Goal: Task Accomplishment & Management: Manage account settings

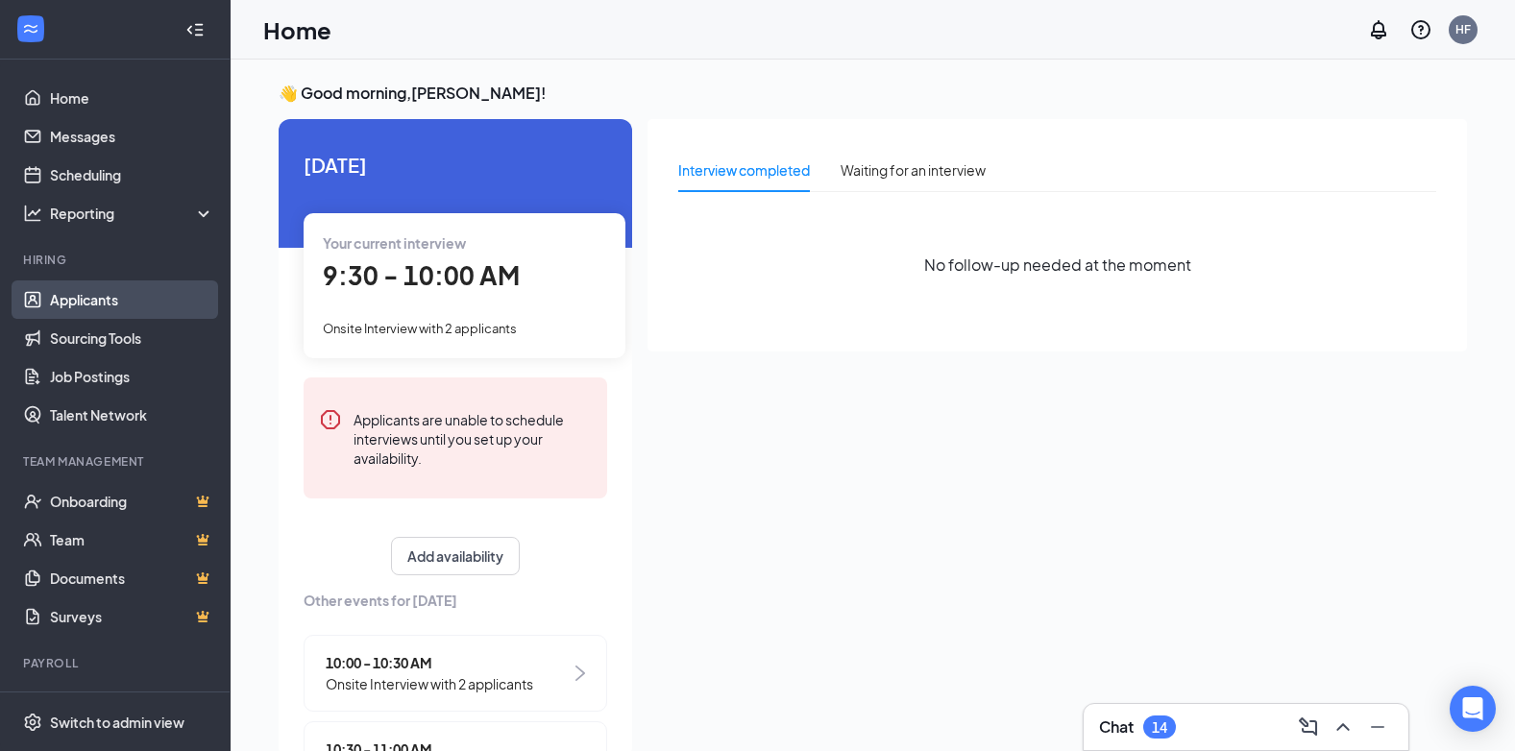
click at [96, 300] on link "Applicants" at bounding box center [132, 300] width 164 height 38
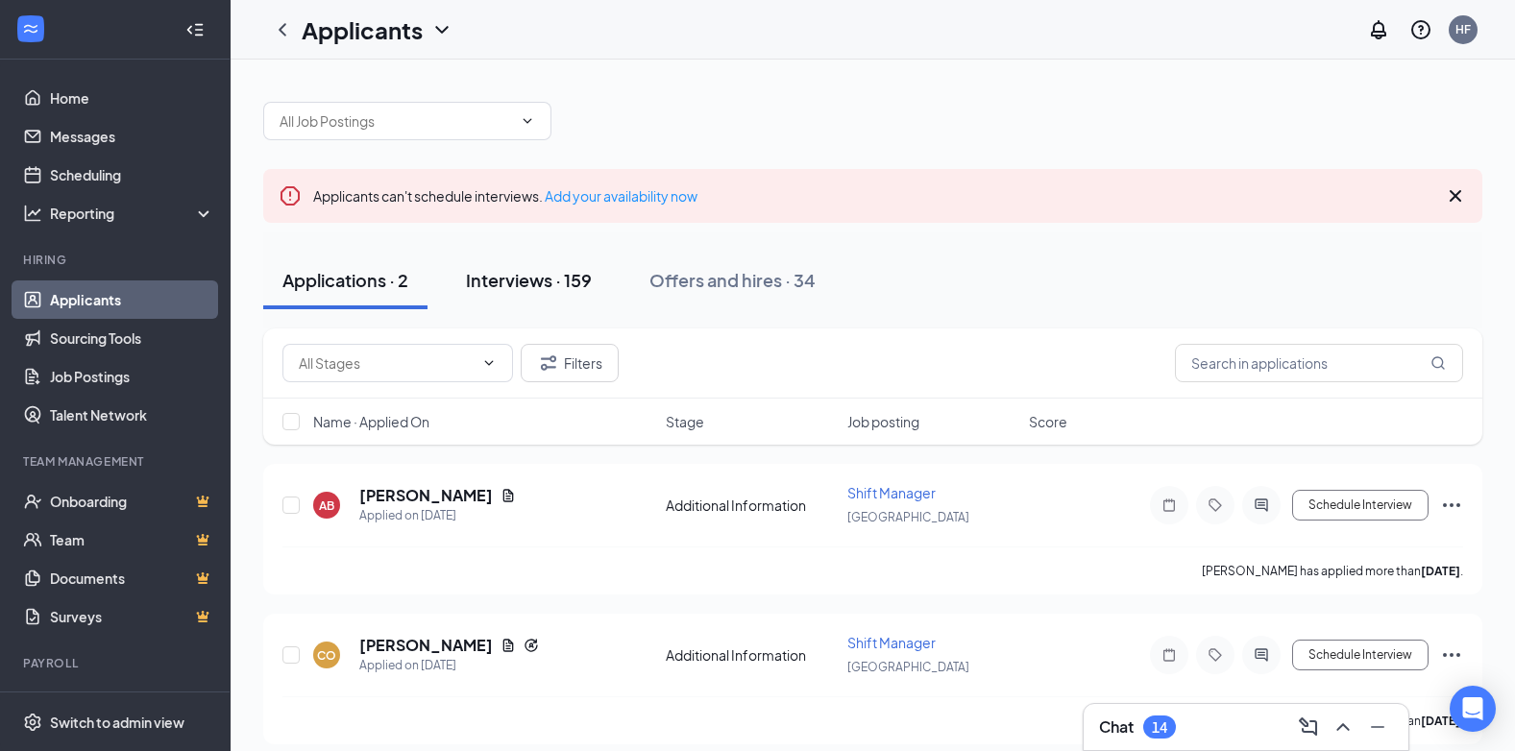
click at [574, 288] on div "Interviews · 159" at bounding box center [529, 280] width 126 height 24
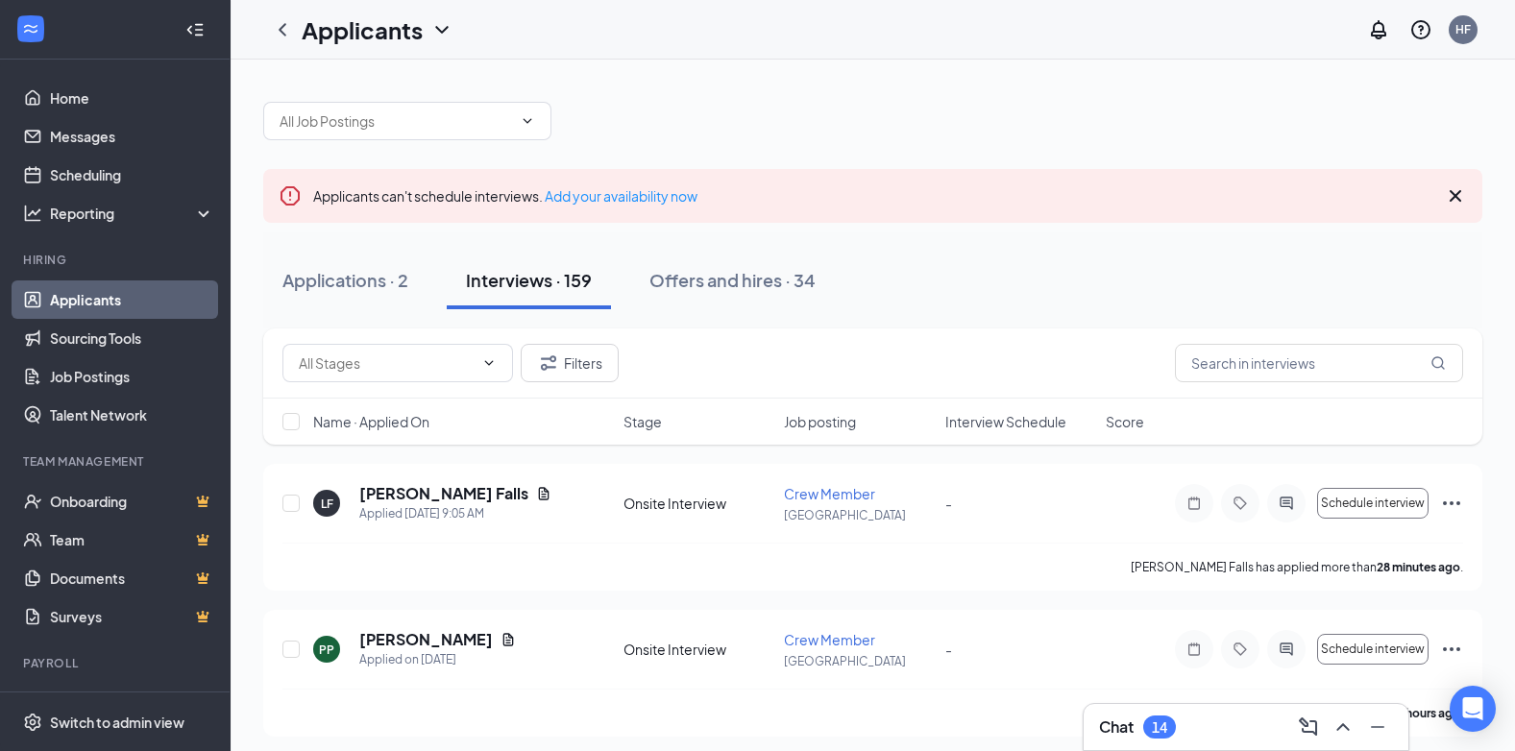
click at [980, 431] on div "Name · Applied On Stage Job posting Interview Schedule Score" at bounding box center [872, 422] width 1219 height 46
click at [983, 428] on span "Interview Schedule" at bounding box center [1005, 421] width 121 height 19
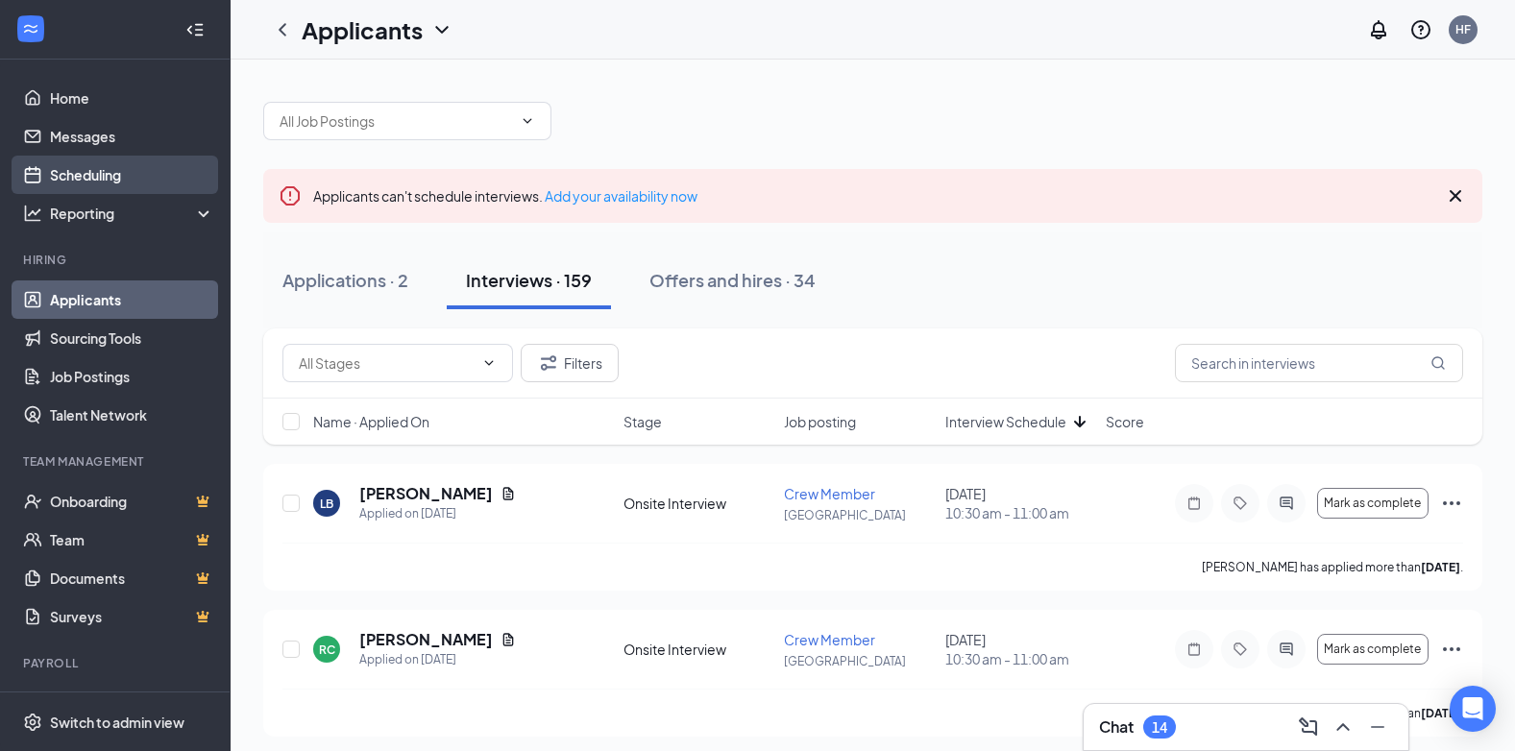
click at [93, 177] on link "Scheduling" at bounding box center [132, 175] width 164 height 38
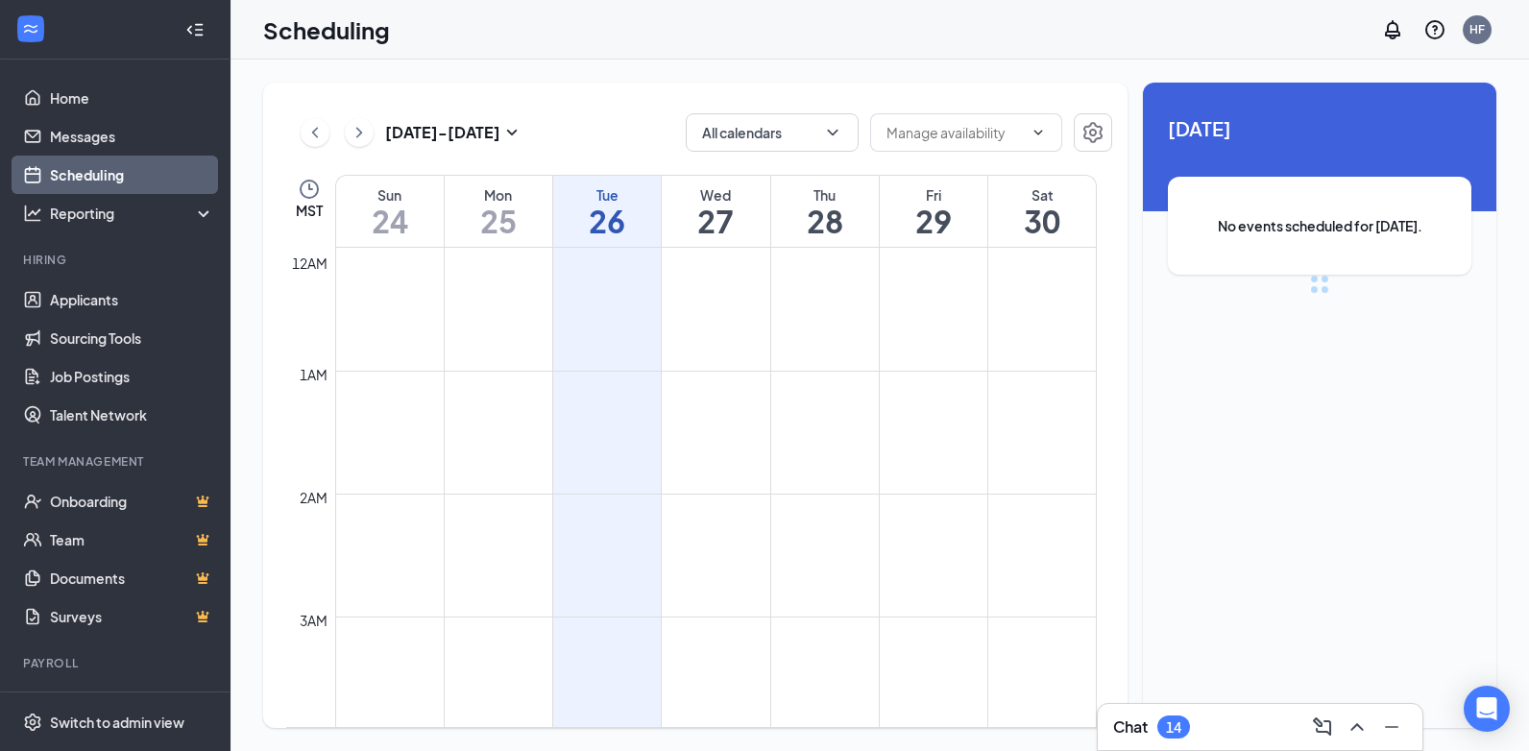
click at [1361, 731] on icon "ChevronUp" at bounding box center [1357, 727] width 23 height 23
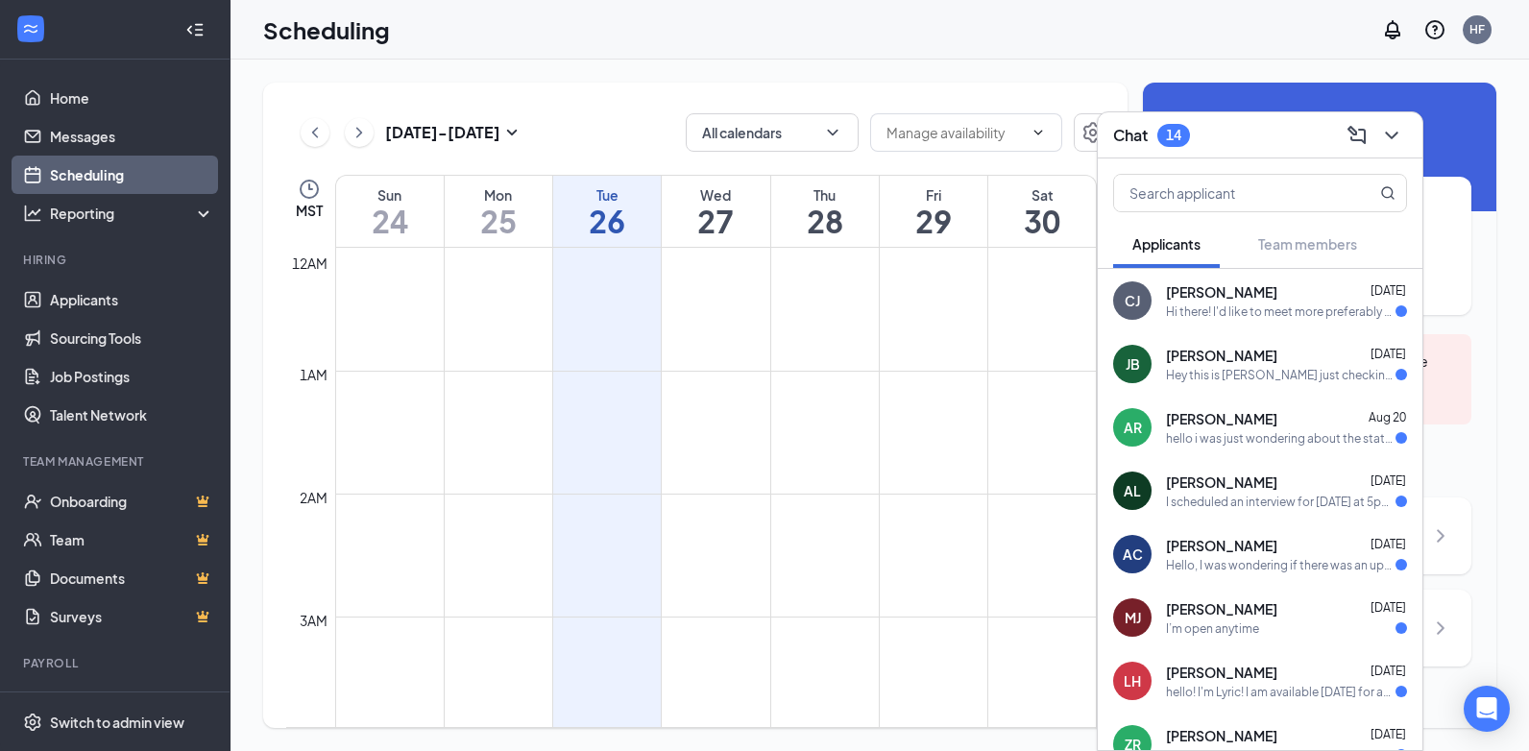
click at [1361, 722] on div "ZR [PERSON_NAME] [DATE] Text me back as soon as possible thank you" at bounding box center [1260, 744] width 325 height 63
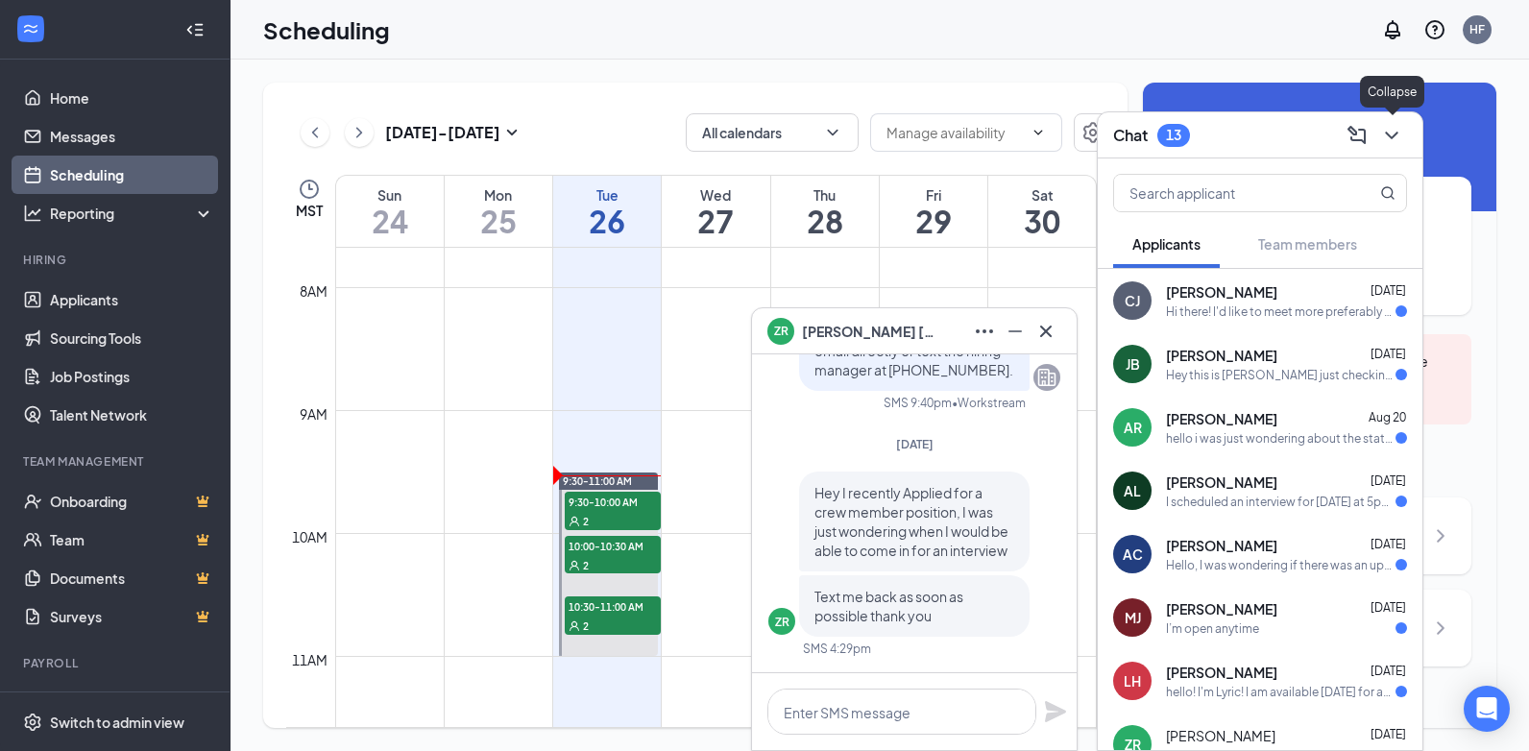
click at [1387, 128] on icon "ChevronDown" at bounding box center [1392, 135] width 23 height 23
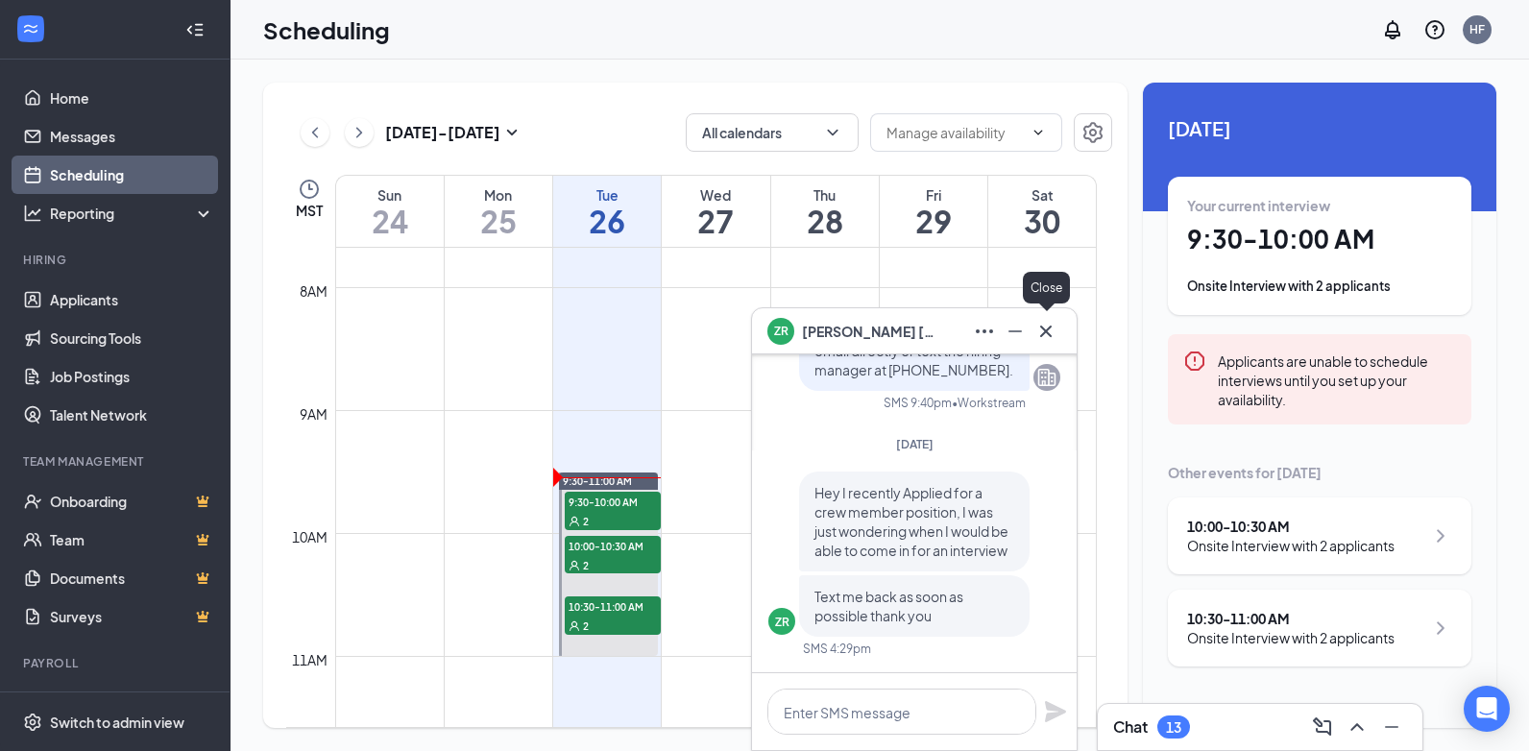
click at [1045, 329] on icon "Cross" at bounding box center [1046, 331] width 23 height 23
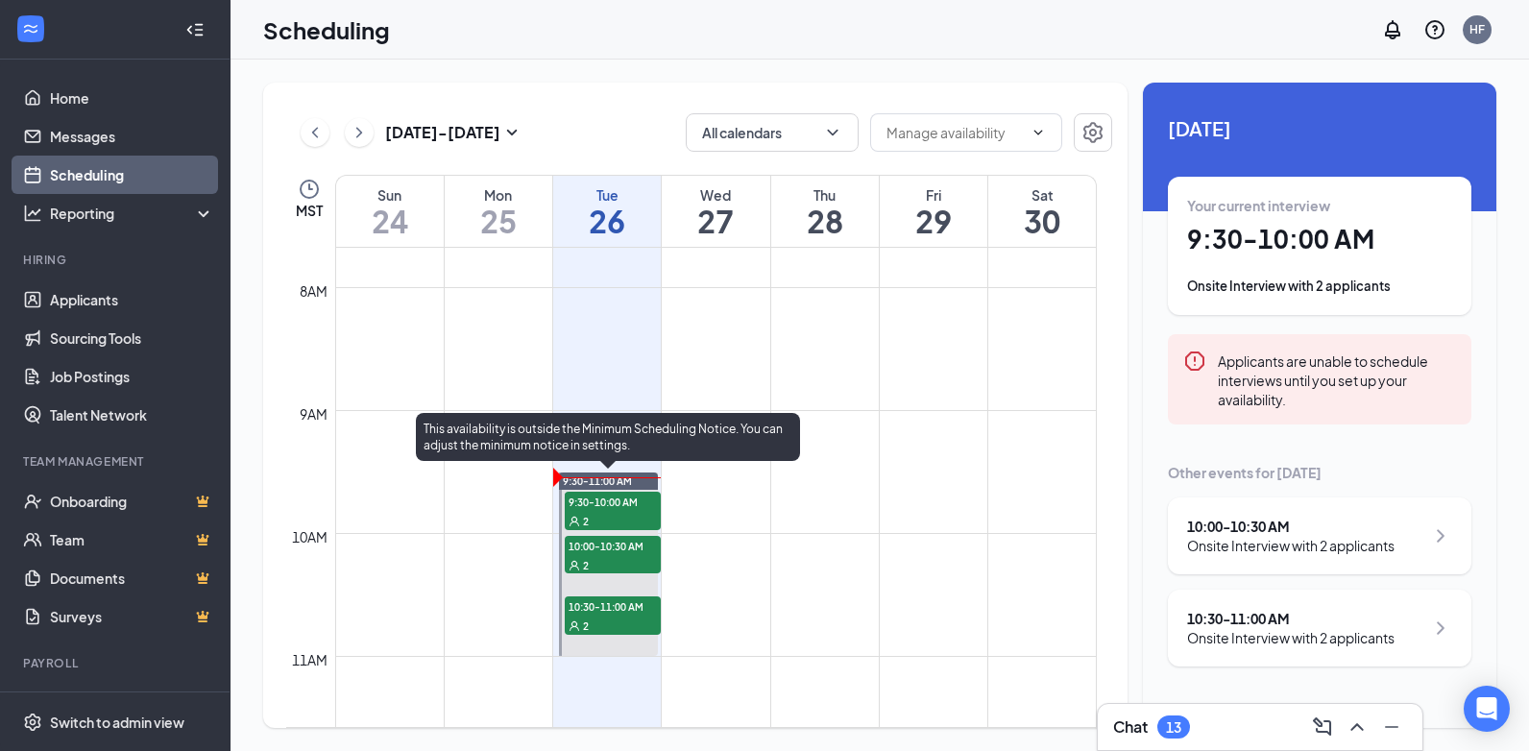
click at [627, 505] on span "9:30-10:00 AM" at bounding box center [613, 501] width 96 height 19
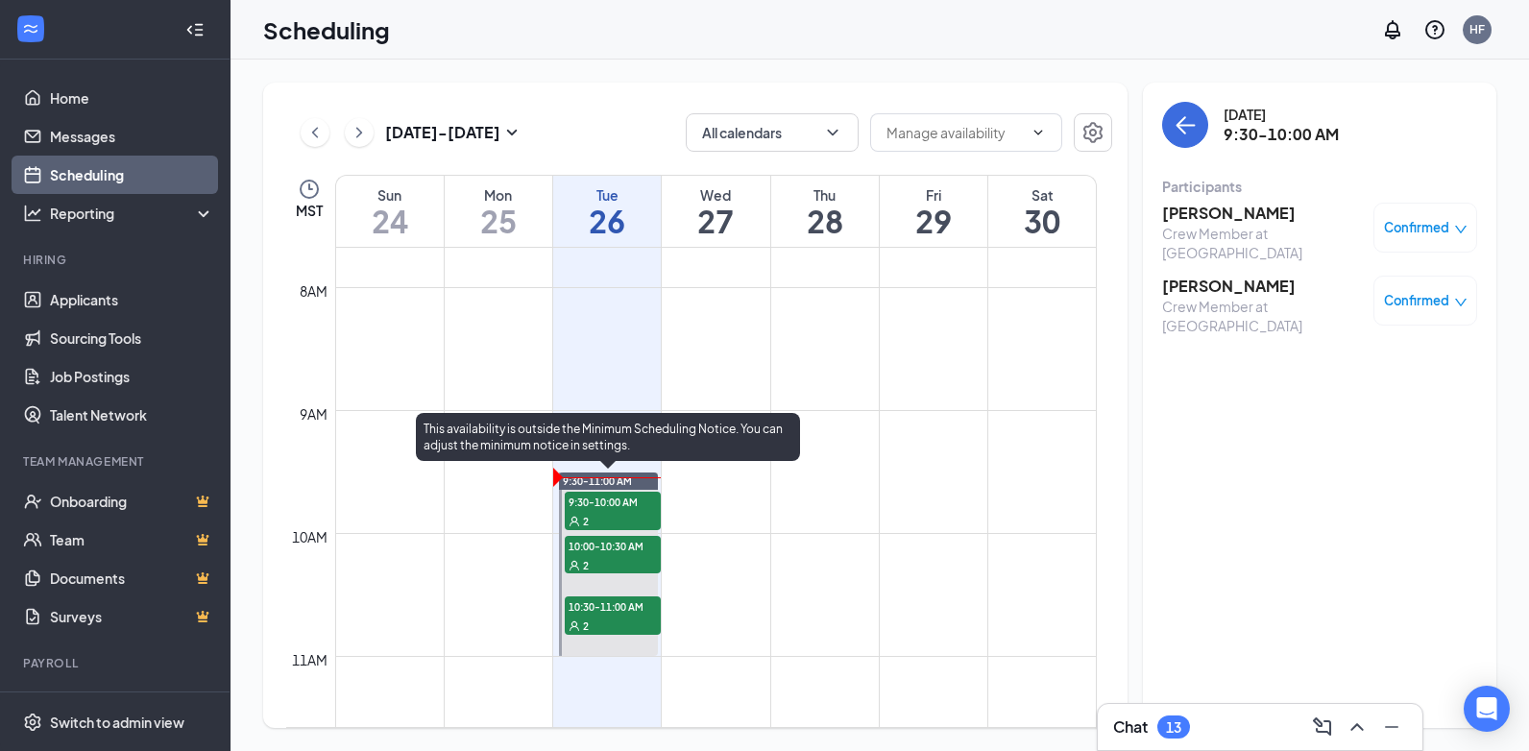
click at [623, 508] on span "9:30-10:00 AM" at bounding box center [613, 501] width 96 height 19
click at [617, 558] on div "2" at bounding box center [613, 564] width 96 height 19
click at [640, 620] on div "2" at bounding box center [613, 625] width 96 height 19
click at [647, 550] on span "10:00-10:30 AM" at bounding box center [613, 545] width 96 height 19
click at [636, 512] on div "2" at bounding box center [613, 520] width 96 height 19
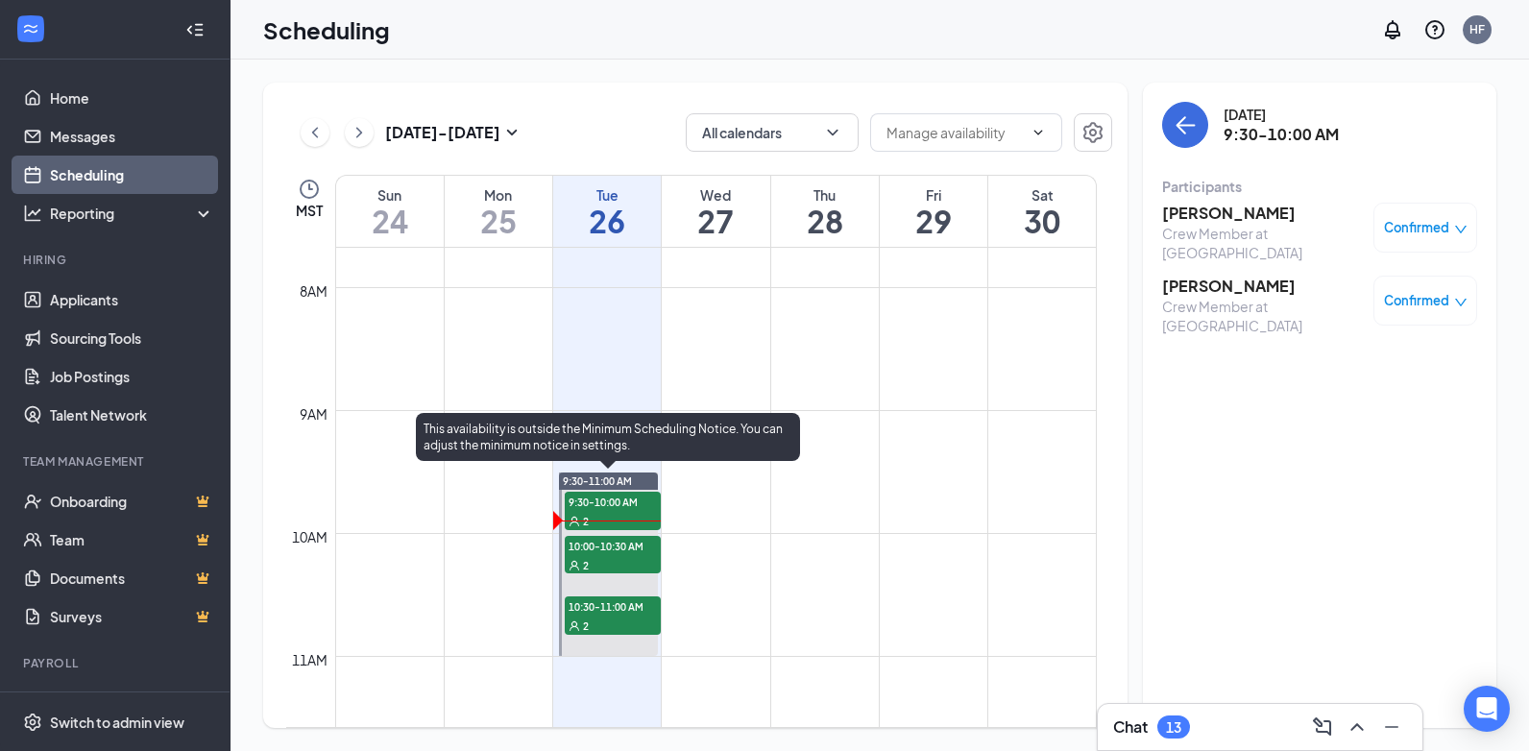
click at [634, 560] on div "2" at bounding box center [613, 564] width 96 height 19
click at [632, 627] on div "2" at bounding box center [613, 625] width 96 height 19
click at [627, 479] on span "9:30-11:00 AM" at bounding box center [597, 481] width 69 height 13
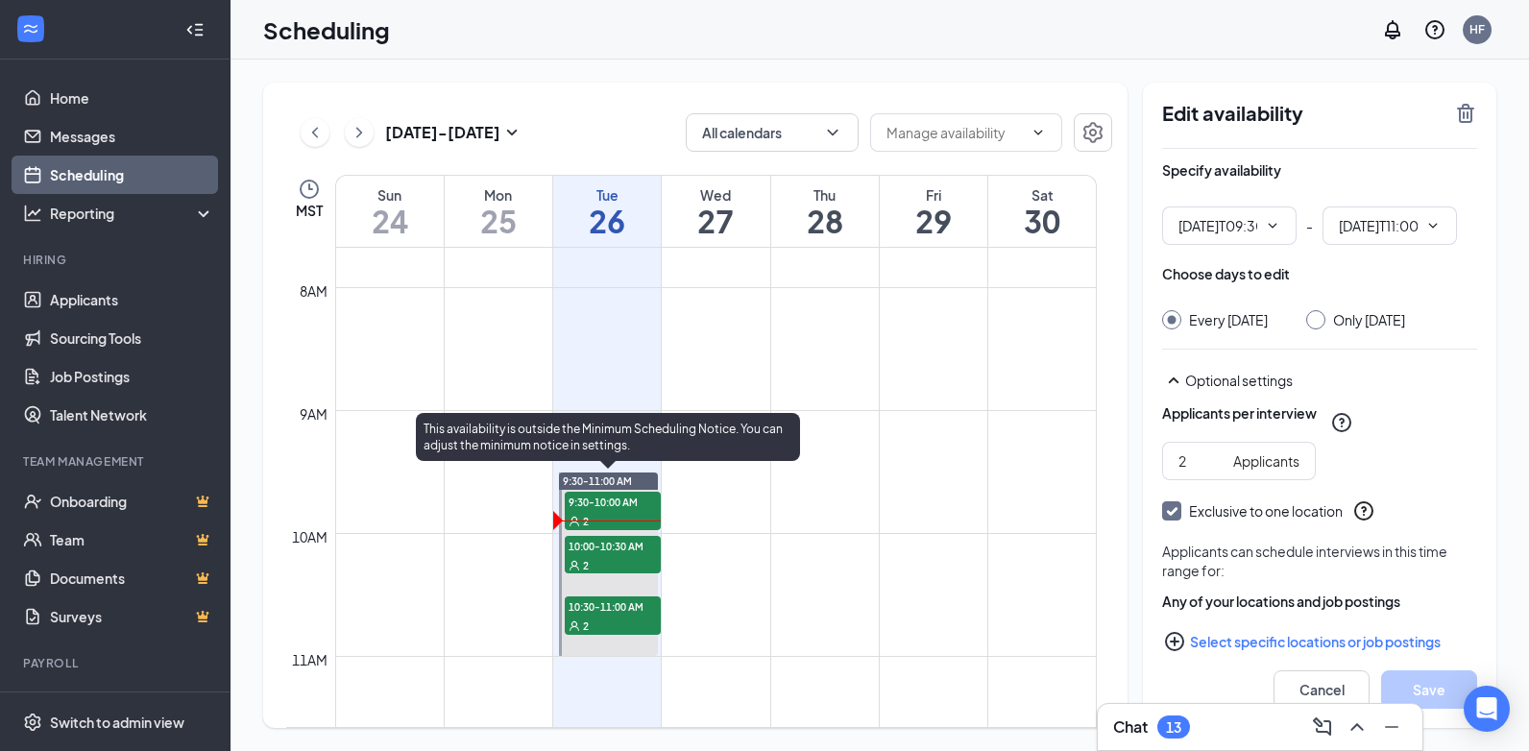
type input "09:30 AM"
type input "11:00 AM"
click at [619, 501] on span "9:30-10:00 AM" at bounding box center [613, 501] width 96 height 19
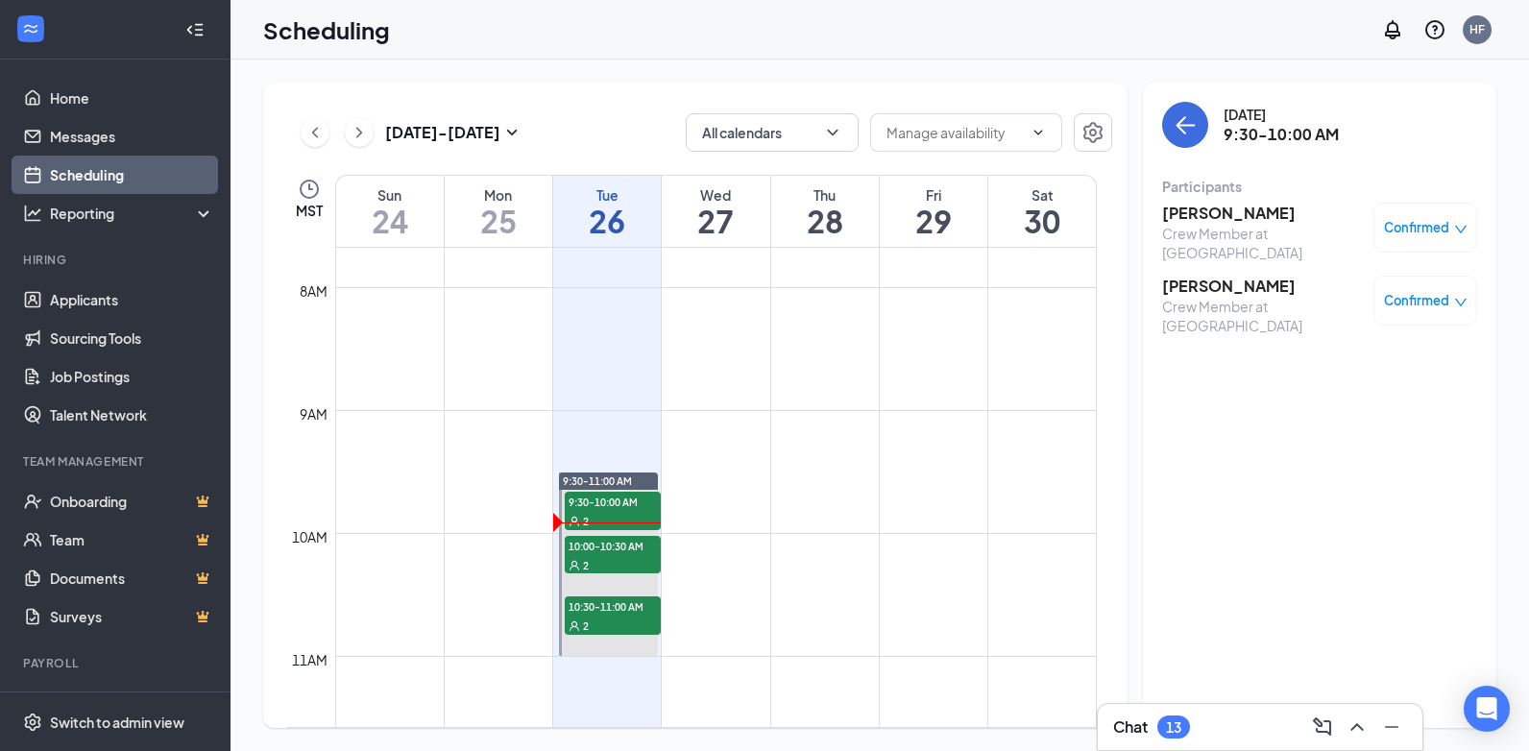
click at [1415, 230] on span "Confirmed" at bounding box center [1416, 227] width 65 height 19
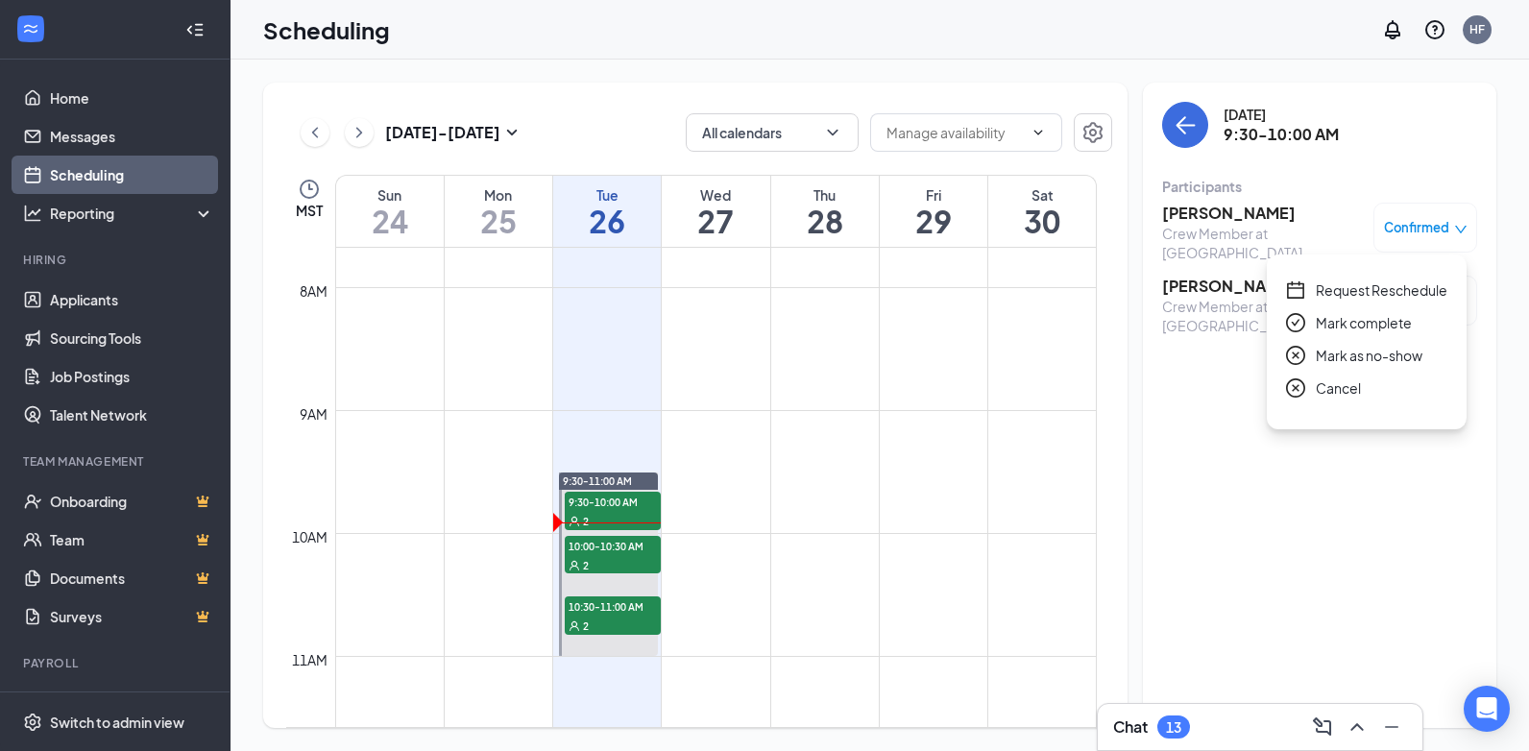
click at [1123, 549] on div "[DATE] - [DATE] All calendars MST Sun 24 Mon 25 Tue 26 Wed 27 Thu 28 Fri 29 Sat…" at bounding box center [695, 406] width 865 height 646
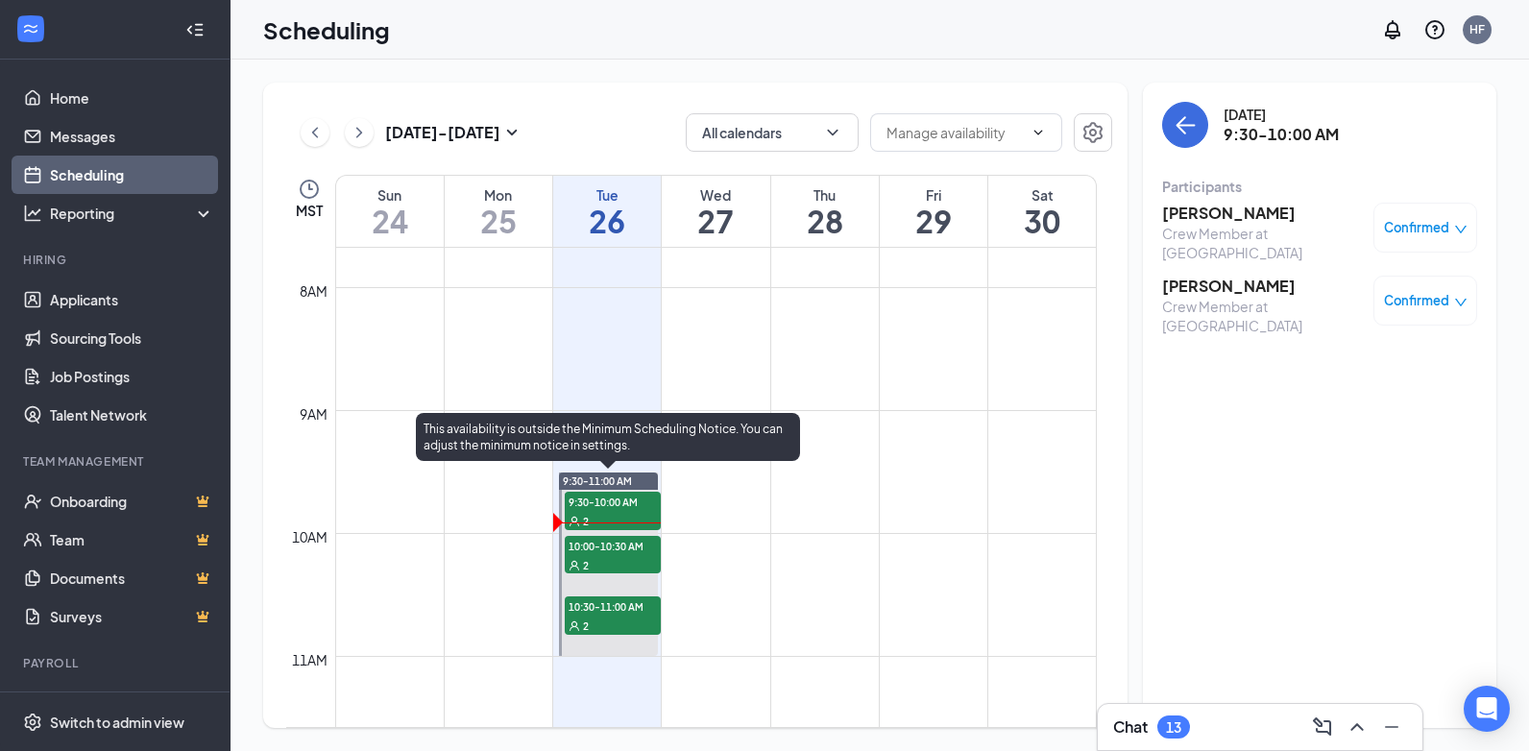
click at [629, 568] on div "2" at bounding box center [613, 564] width 96 height 19
click at [598, 620] on div "2" at bounding box center [613, 625] width 96 height 19
click at [621, 518] on div "2" at bounding box center [613, 520] width 96 height 19
click at [612, 560] on div "2" at bounding box center [613, 564] width 96 height 19
click at [605, 620] on div "2" at bounding box center [613, 625] width 96 height 19
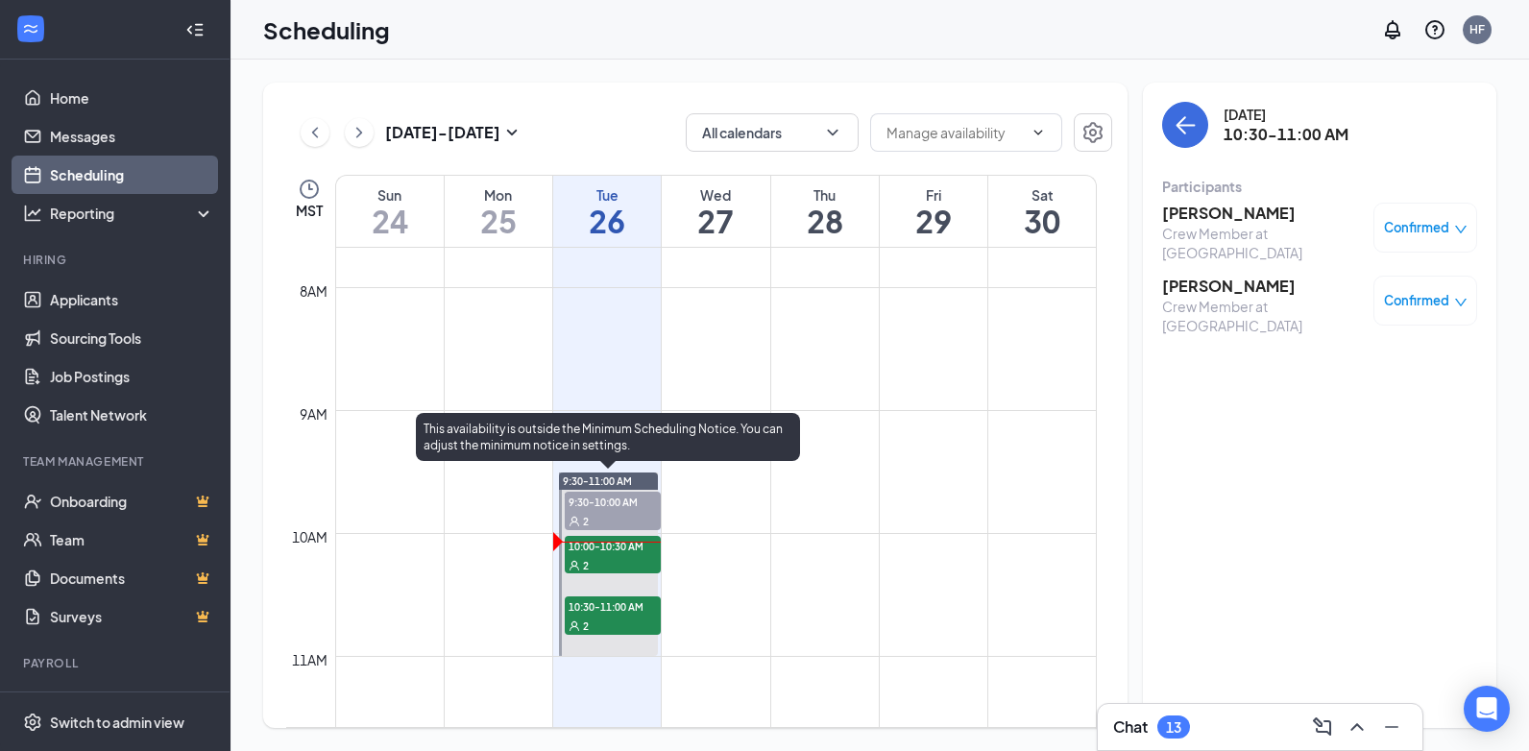
click at [612, 555] on div "2" at bounding box center [613, 564] width 96 height 19
